Goal: Check status

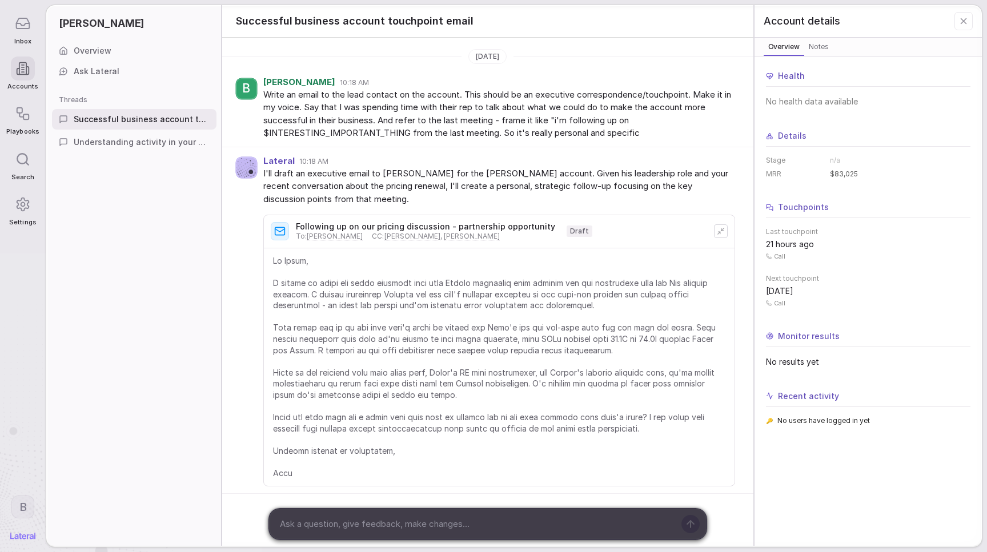
scroll to position [2, 0]
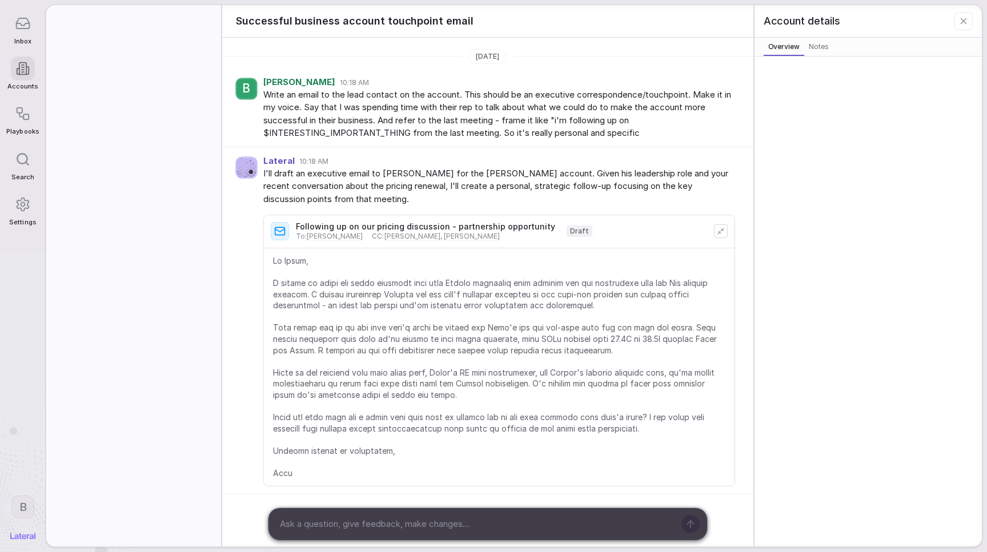
scroll to position [2, 0]
